Goal: Find specific page/section

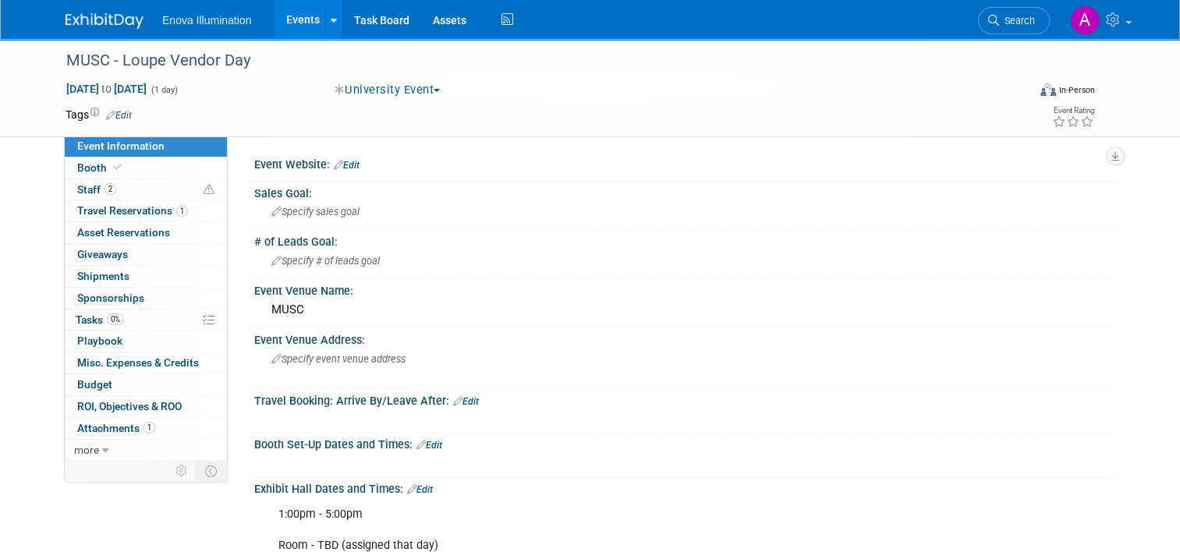
click at [94, 22] on img at bounding box center [105, 21] width 78 height 16
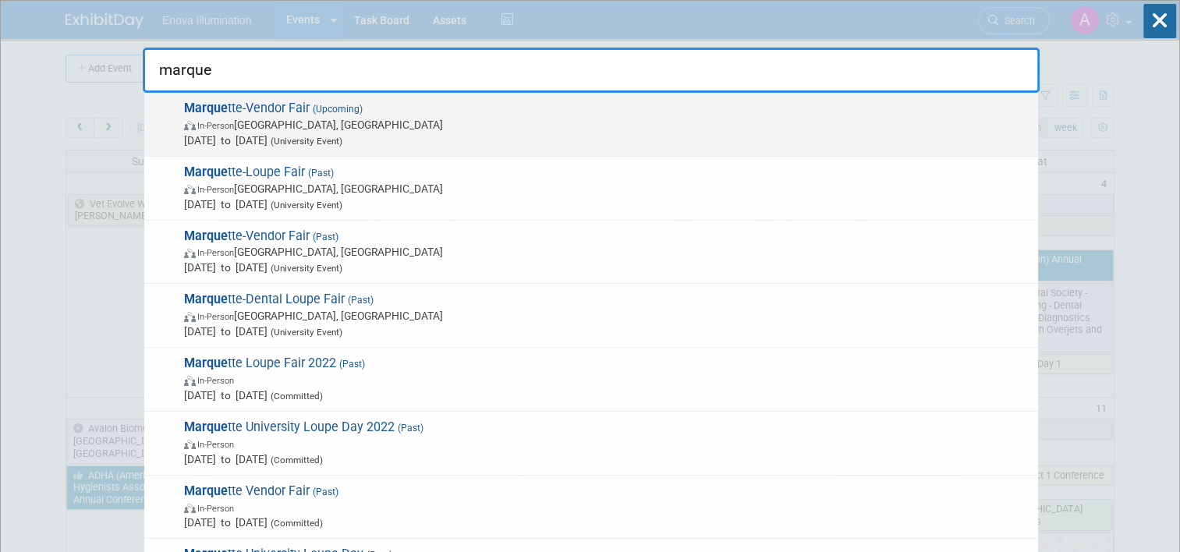
type input "marque"
click at [228, 109] on span "Marque tte-Vendor Fair (Upcoming) In-Person [GEOGRAPHIC_DATA], [GEOGRAPHIC_DATA…" at bounding box center [604, 125] width 851 height 48
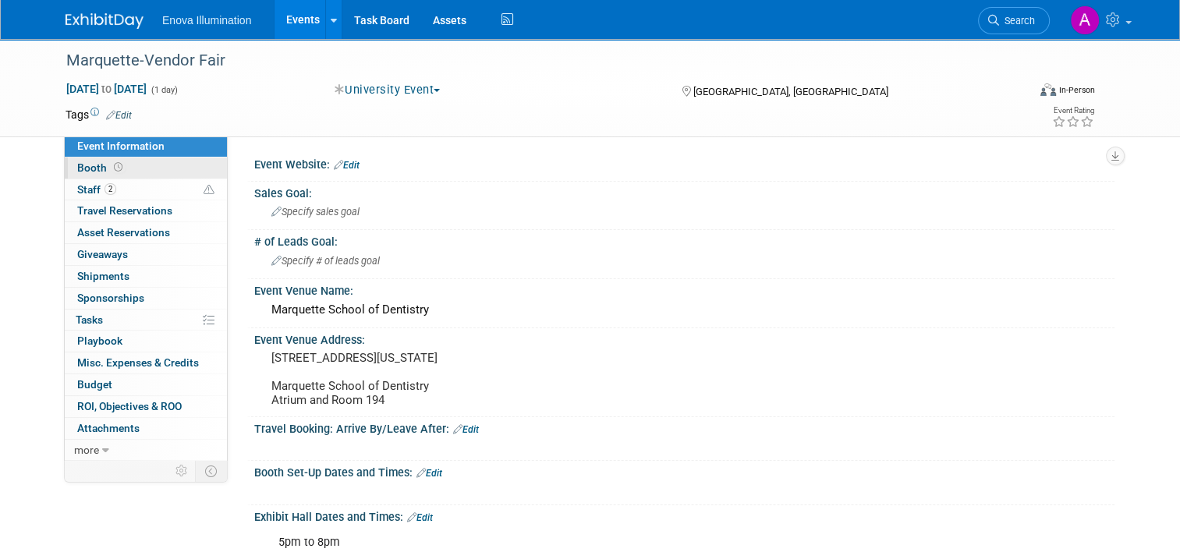
click at [161, 170] on link "Booth" at bounding box center [146, 168] width 162 height 21
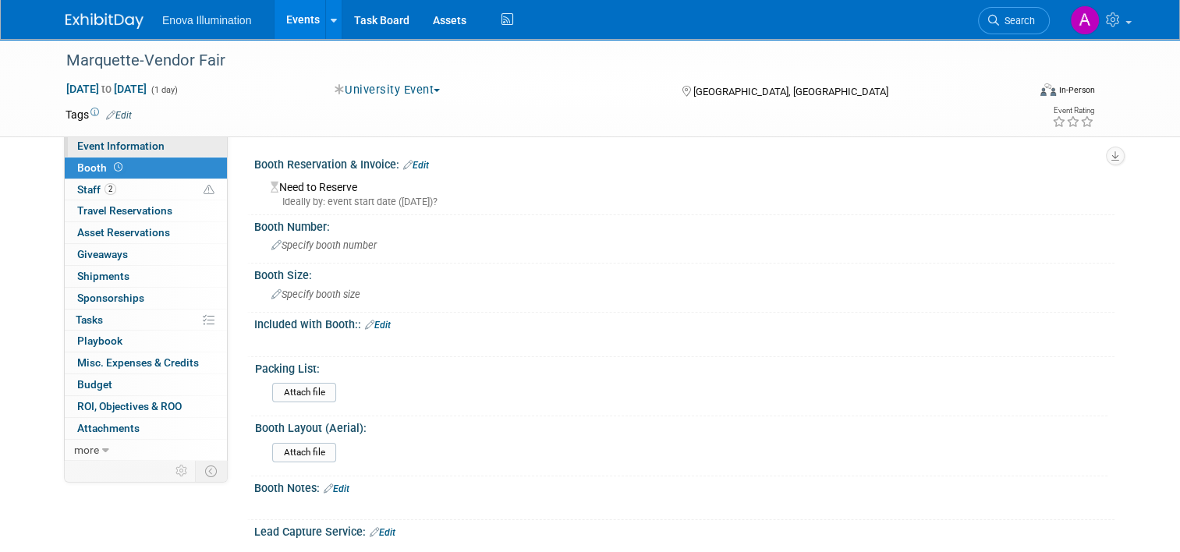
click at [161, 149] on link "Event Information" at bounding box center [146, 146] width 162 height 21
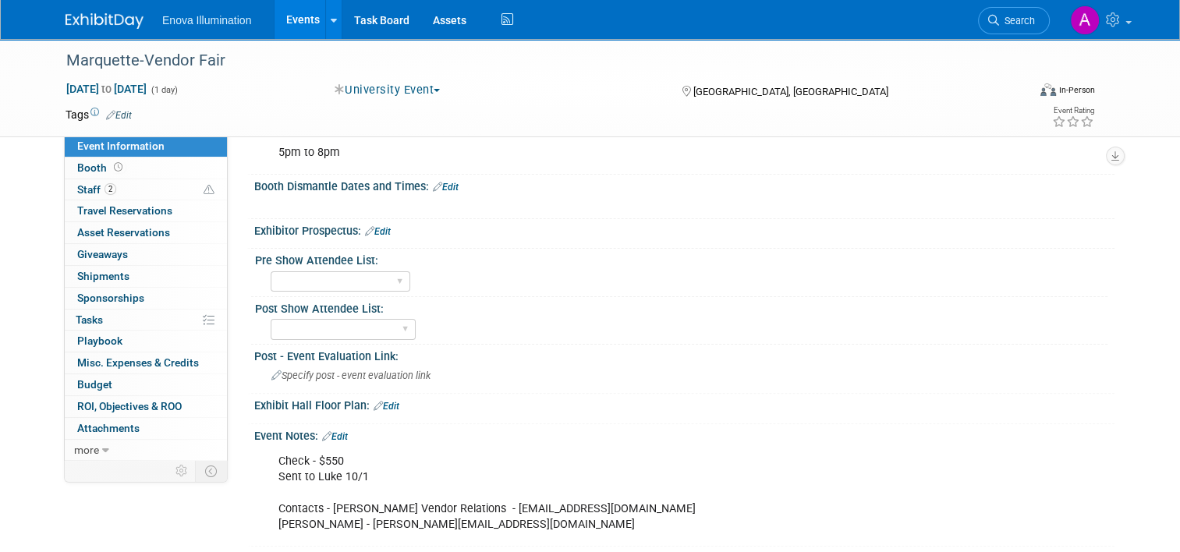
scroll to position [468, 0]
